Goal: Task Accomplishment & Management: Use online tool/utility

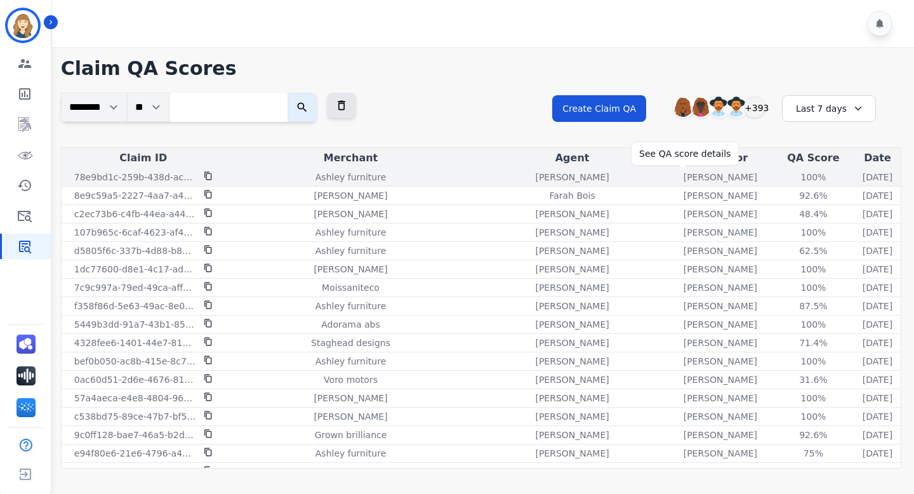
click at [785, 178] on div "100%" at bounding box center [813, 177] width 57 height 13
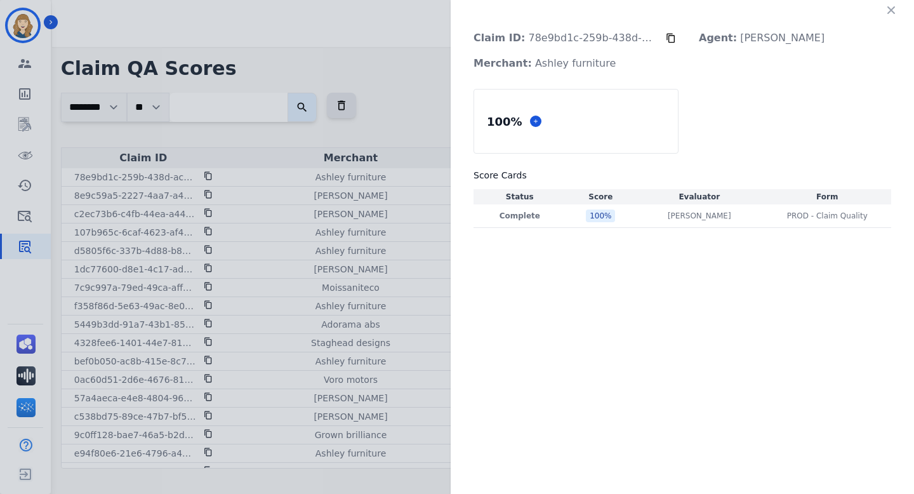
click at [423, 109] on div "Claim ID: 78e9bd1c-259b-438d-ac8d-e998966eceac Agent: [PERSON_NAME] Merchant: A…" at bounding box center [457, 247] width 914 height 494
click at [894, 8] on icon "button" at bounding box center [891, 10] width 13 height 13
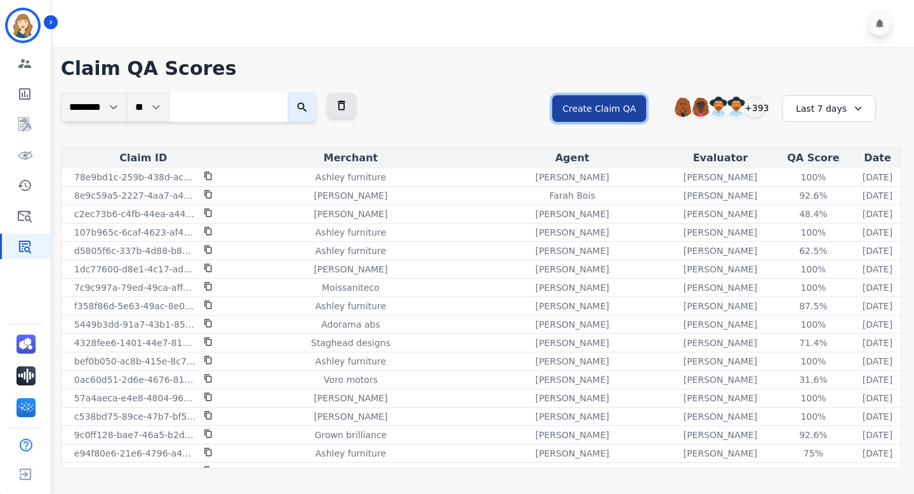
click at [632, 107] on button "Create Claim QA" at bounding box center [599, 108] width 94 height 27
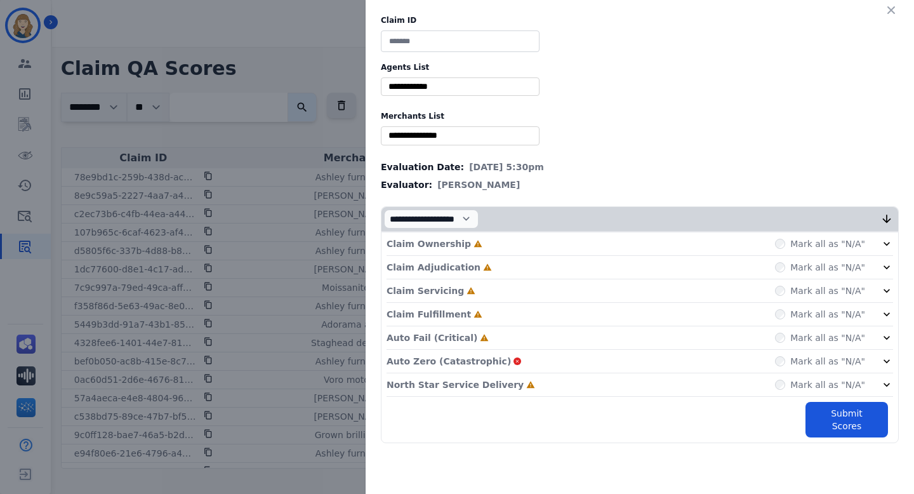
click at [312, 149] on div "Claim ID Agents List ** [PERSON_NAME] [PERSON_NAME] [PERSON_NAME] [PERSON_NAME]…" at bounding box center [457, 247] width 914 height 494
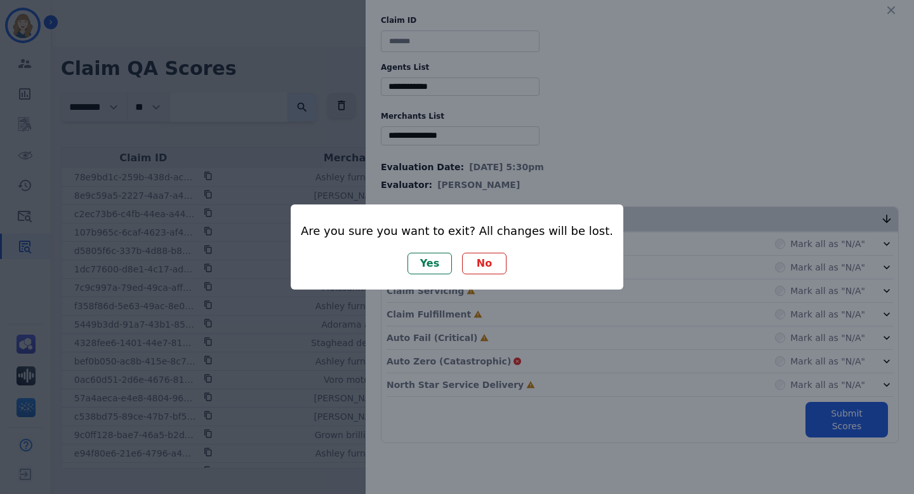
click at [442, 270] on button "Yes" at bounding box center [429, 264] width 44 height 22
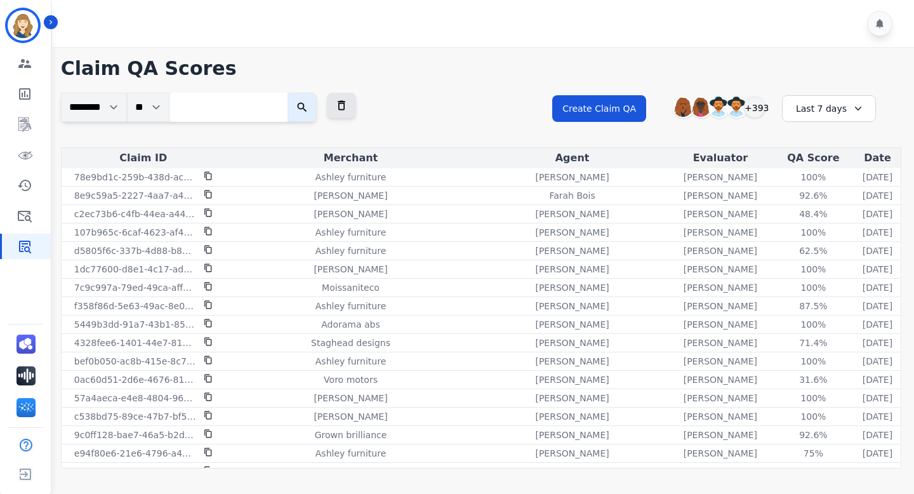
click at [259, 104] on input "search" at bounding box center [228, 107] width 118 height 29
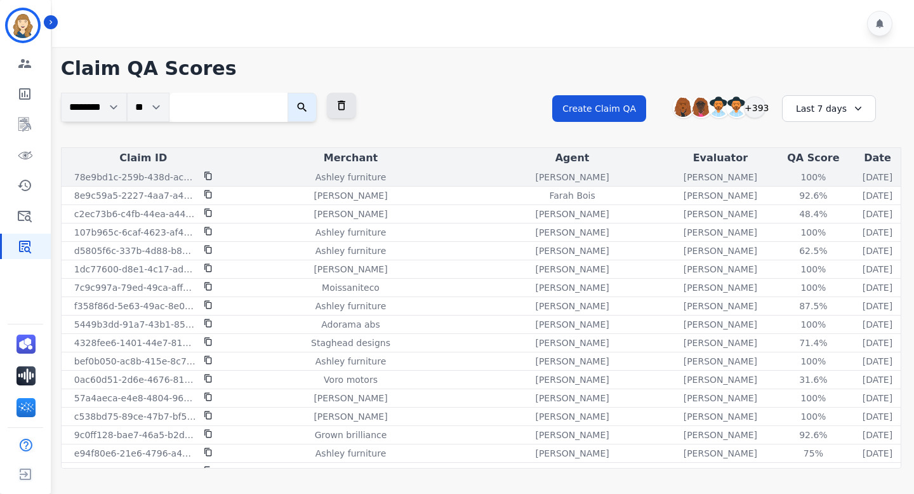
click at [208, 178] on icon at bounding box center [208, 175] width 9 height 9
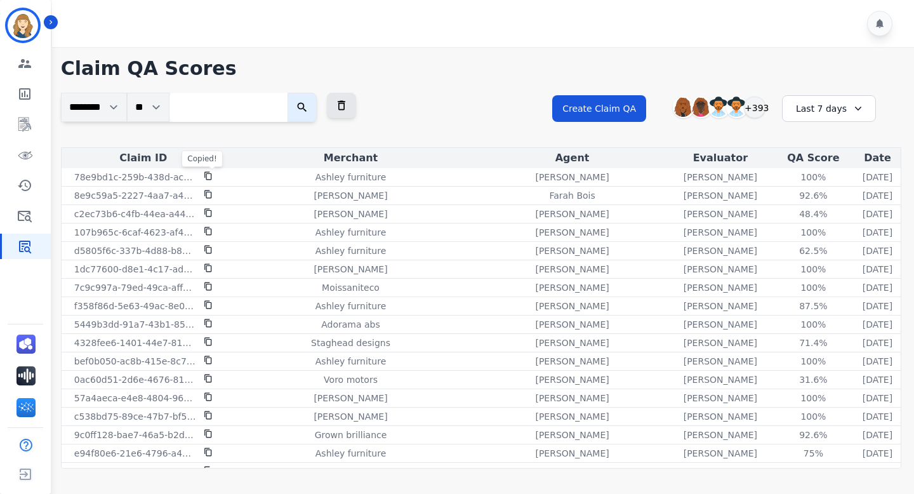
click at [227, 102] on input "search" at bounding box center [228, 107] width 118 height 29
paste input "**********"
type input "**********"
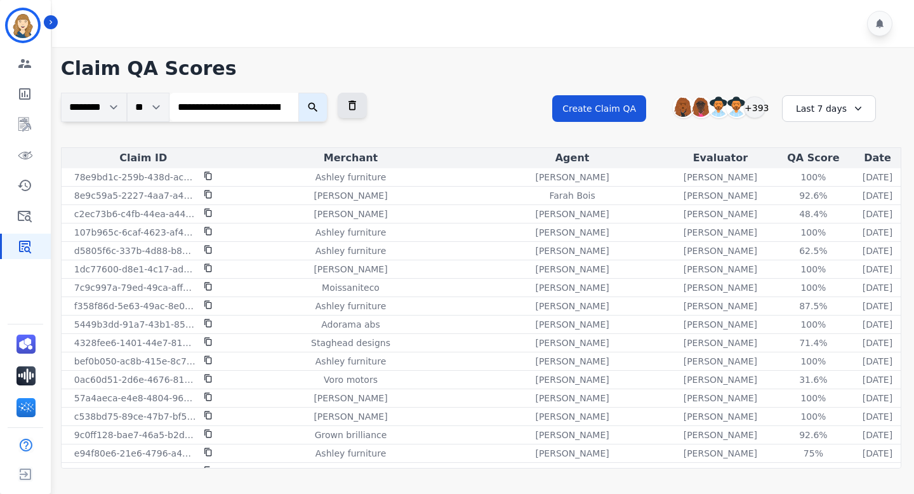
click at [323, 100] on button "submit" at bounding box center [312, 107] width 29 height 29
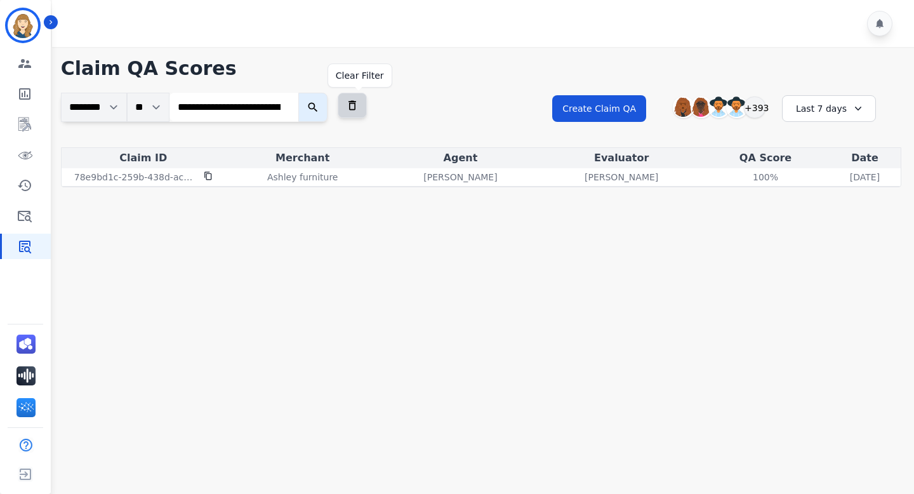
click at [359, 111] on icon at bounding box center [352, 105] width 13 height 13
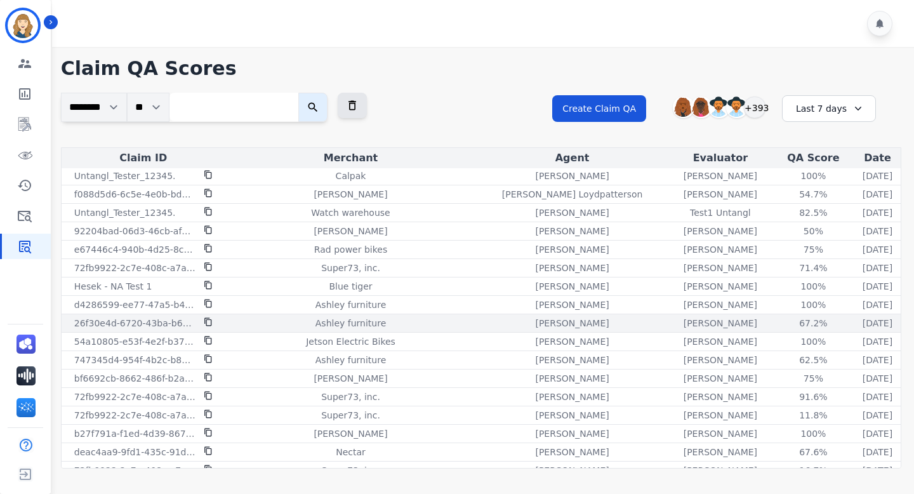
scroll to position [1031, 0]
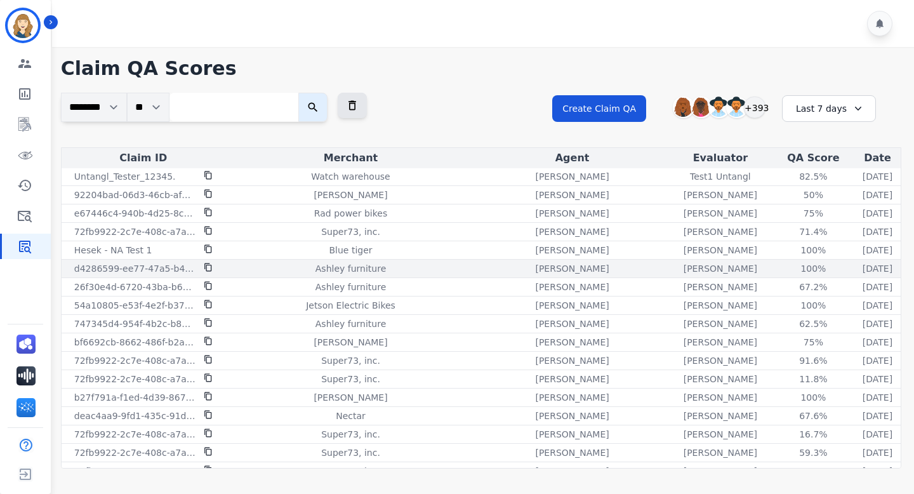
click at [209, 268] on icon at bounding box center [208, 267] width 9 height 9
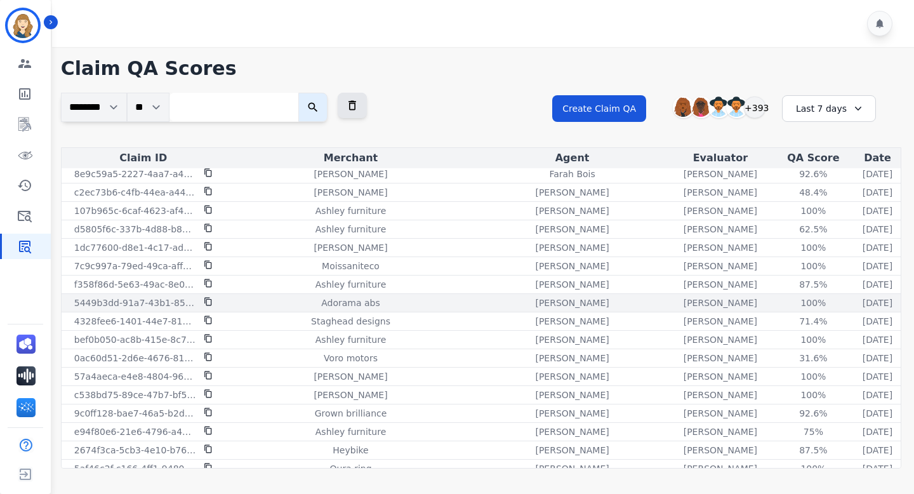
scroll to position [0, 0]
